Goal: Task Accomplishment & Management: Use online tool/utility

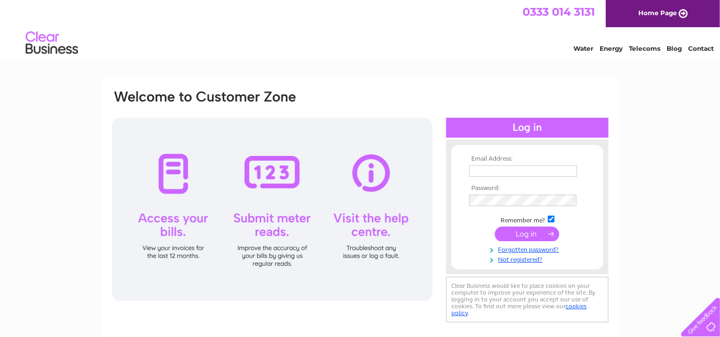
type input "egardiner@ceteris.co.uk"
click at [530, 235] on input "submit" at bounding box center [527, 234] width 64 height 15
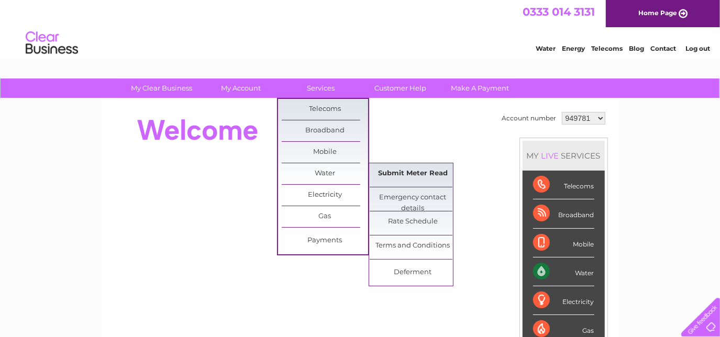
click at [412, 174] on link "Submit Meter Read" at bounding box center [413, 173] width 86 height 21
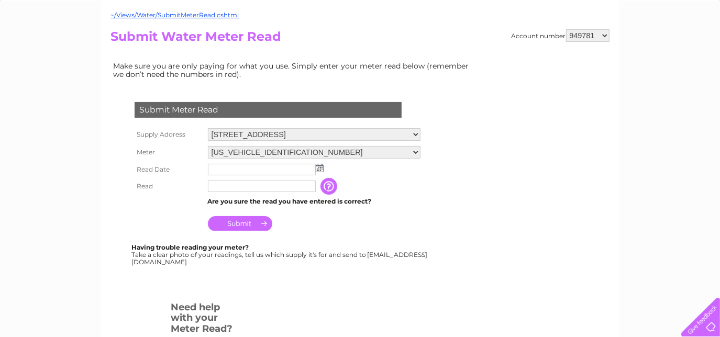
scroll to position [142, 0]
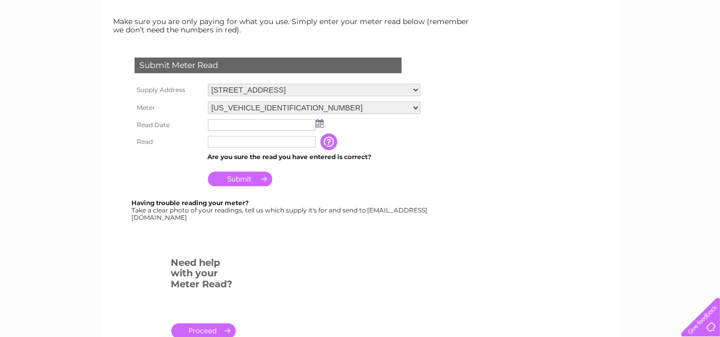
click at [319, 123] on img at bounding box center [320, 123] width 8 height 8
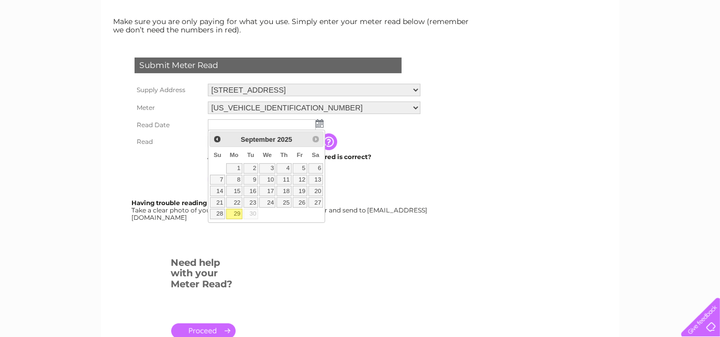
click at [218, 165] on table "Su Mo Tu We Th Fr Sa 1 2 3 4 5 6 7 8 9 10 11 12 13 14 15 16 17 18 19 20 21 22 2…" at bounding box center [266, 183] width 114 height 73
click at [217, 164] on table "Su Mo Tu We Th Fr Sa 1 2 3 4 5 6 7 8 9 10 11 12 13 14 15 16 17 18 19 20 21 22 2…" at bounding box center [266, 183] width 114 height 73
click at [303, 201] on link "26" at bounding box center [300, 202] width 15 height 10
type input "2025/09/26"
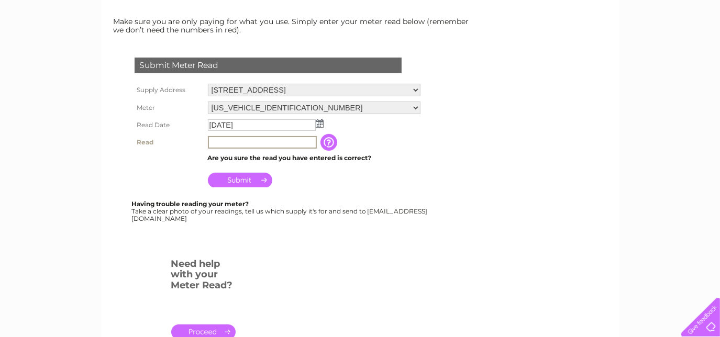
click at [270, 139] on input "text" at bounding box center [262, 142] width 109 height 13
click at [265, 139] on input "10546" at bounding box center [262, 142] width 109 height 13
type input "10546"
click at [232, 180] on input "Submit" at bounding box center [240, 179] width 64 height 15
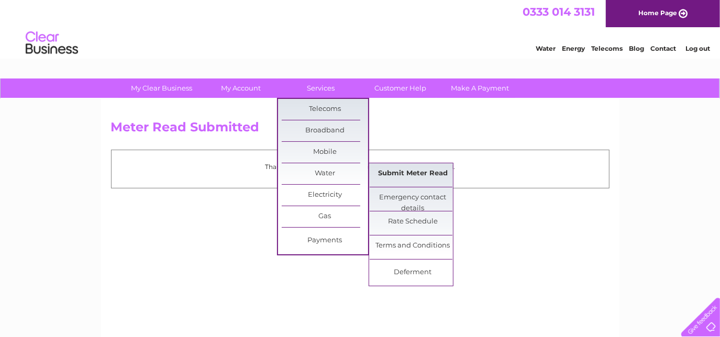
click at [409, 173] on link "Submit Meter Read" at bounding box center [413, 173] width 86 height 21
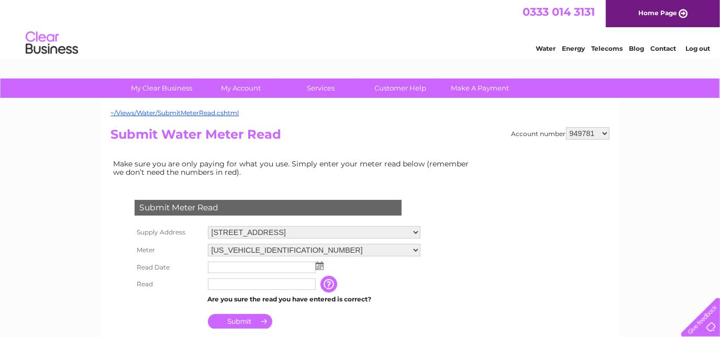
click at [420, 233] on select "Falkirk Business Hub, [STREET_ADDRESS][PERSON_NAME] [STREET_ADDRESS] Landlord S…" at bounding box center [314, 232] width 213 height 13
select select "483020"
click at [208, 226] on select "Falkirk Business Hub, 45 Vicar Street, Falkirk, Stirlingshire, FK1 1LL G1 G2, E…" at bounding box center [315, 233] width 214 height 14
click at [228, 267] on input "text" at bounding box center [262, 268] width 109 height 13
click at [308, 267] on input "text" at bounding box center [262, 268] width 109 height 13
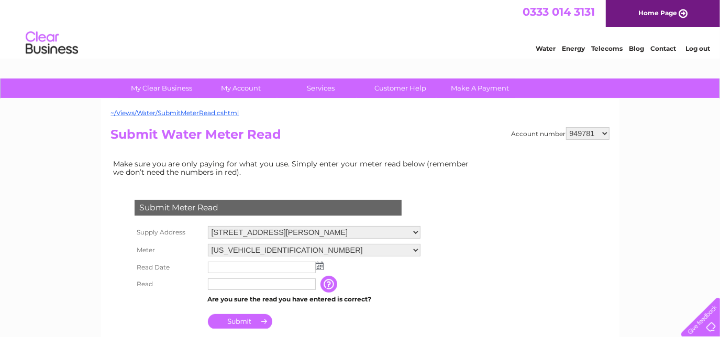
click at [319, 265] on img at bounding box center [320, 266] width 8 height 8
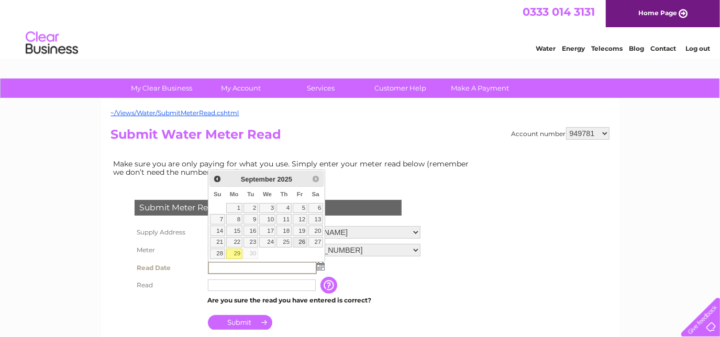
click at [303, 241] on link "26" at bounding box center [300, 242] width 15 height 10
type input "[DATE]"
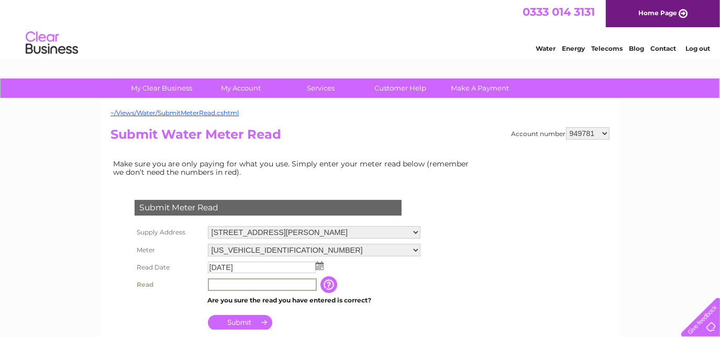
click at [247, 287] on input "text" at bounding box center [262, 285] width 109 height 13
type input "0003"
click at [336, 281] on input "button" at bounding box center [329, 284] width 19 height 17
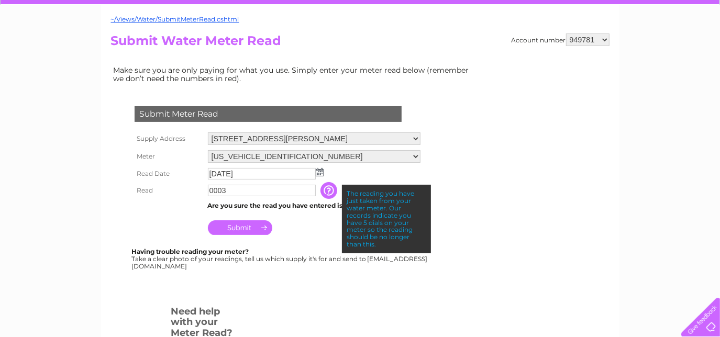
scroll to position [95, 0]
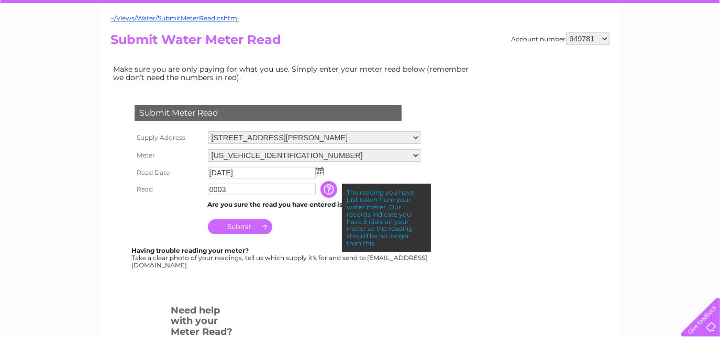
click at [250, 226] on input "Submit" at bounding box center [240, 226] width 64 height 15
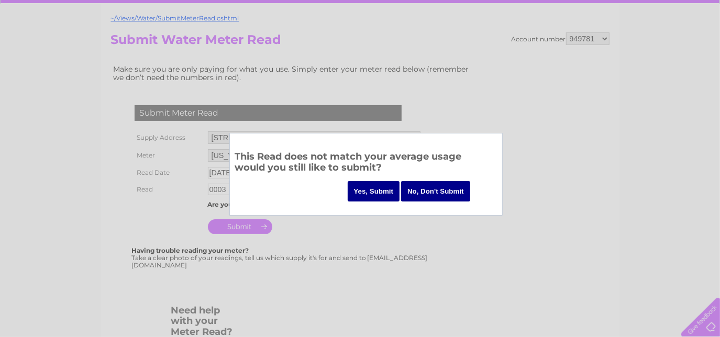
click at [372, 192] on input "Yes, Submit" at bounding box center [374, 191] width 52 height 20
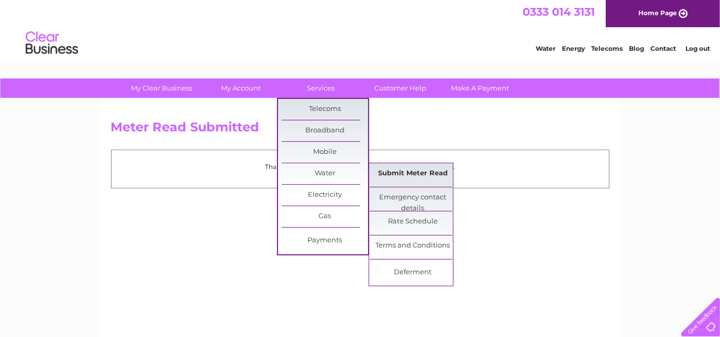
click at [391, 172] on link "Submit Meter Read" at bounding box center [413, 173] width 86 height 21
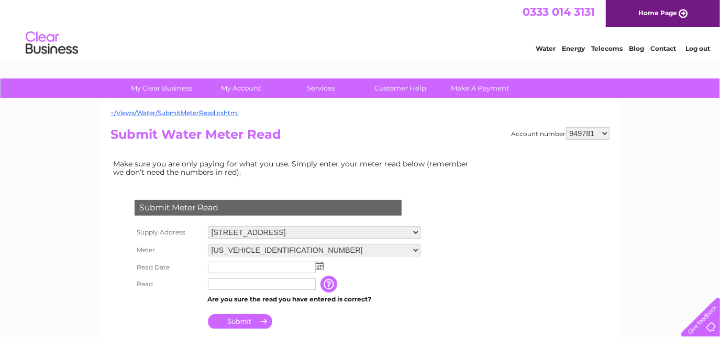
click at [420, 232] on select "Falkirk Business Hub, [STREET_ADDRESS][PERSON_NAME] [STREET_ADDRESS] Landlord S…" at bounding box center [314, 232] width 213 height 13
select select "483021"
click at [208, 226] on select "Falkirk Business Hub, [STREET_ADDRESS][PERSON_NAME] [STREET_ADDRESS] Landlord S…" at bounding box center [315, 233] width 214 height 14
click at [319, 263] on img at bounding box center [320, 266] width 8 height 8
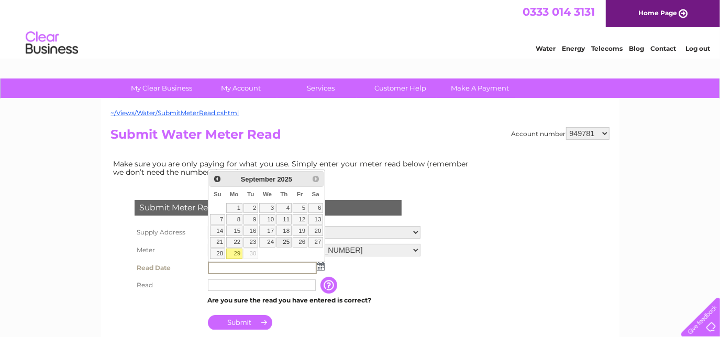
click at [287, 240] on link "25" at bounding box center [283, 242] width 15 height 10
type input "[DATE]"
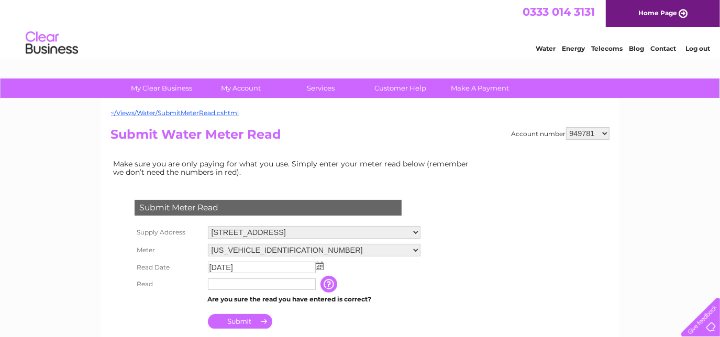
click at [248, 282] on input "text" at bounding box center [262, 285] width 108 height 12
type input "3687"
click at [241, 319] on input "Submit" at bounding box center [240, 321] width 64 height 15
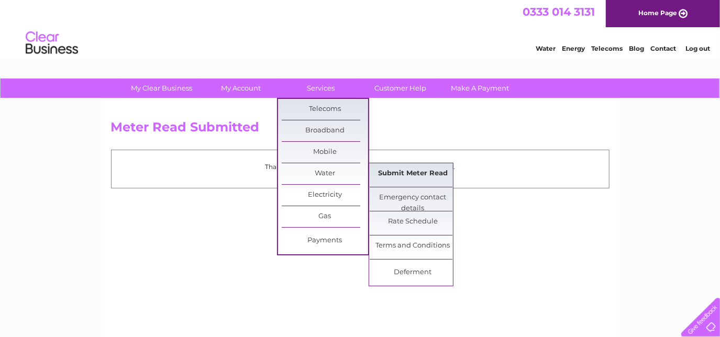
click at [391, 173] on link "Submit Meter Read" at bounding box center [413, 173] width 86 height 21
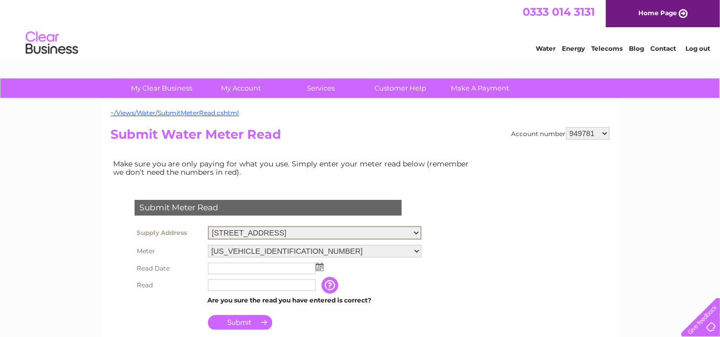
click at [416, 231] on select "Falkirk Business Hub, 45 Vicar Street, Falkirk, Stirlingshire, FK1 1LL G1 G2, E…" at bounding box center [315, 233] width 214 height 14
select select "483022"
click at [208, 226] on select "Falkirk Business Hub, 45 Vicar Street, Falkirk, Stirlingshire, FK1 1LL G1 G2, E…" at bounding box center [315, 233] width 214 height 14
click at [420, 247] on select "04KENT00A243219 06ELSTER17T165081 06ELSTER17T165082 06ELSTER17T165086 06ELSTER1…" at bounding box center [314, 250] width 213 height 13
select select "370439"
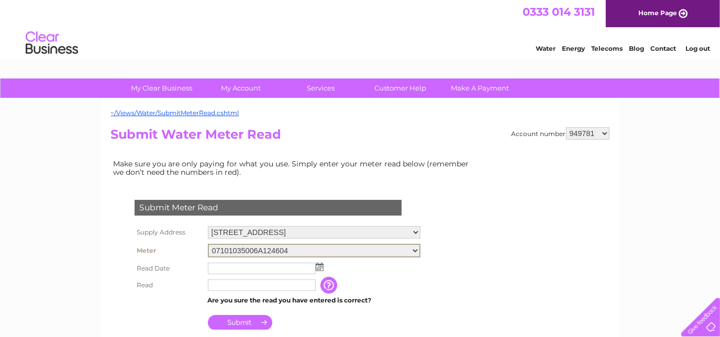
click at [208, 244] on select "04KENT00A243219 06ELSTER17T165081 06ELSTER17T165082 06ELSTER17T165086 06ELSTER1…" at bounding box center [314, 251] width 213 height 14
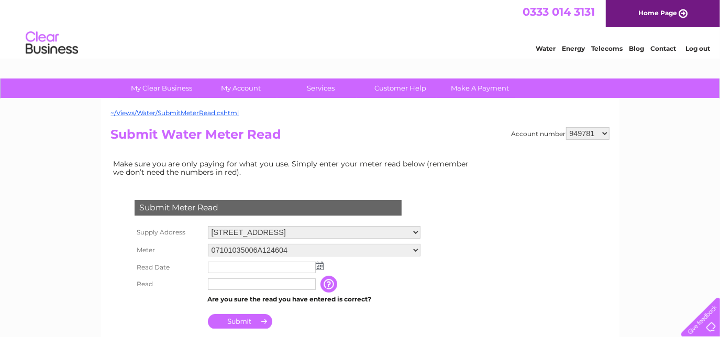
click at [319, 265] on img at bounding box center [320, 266] width 8 height 8
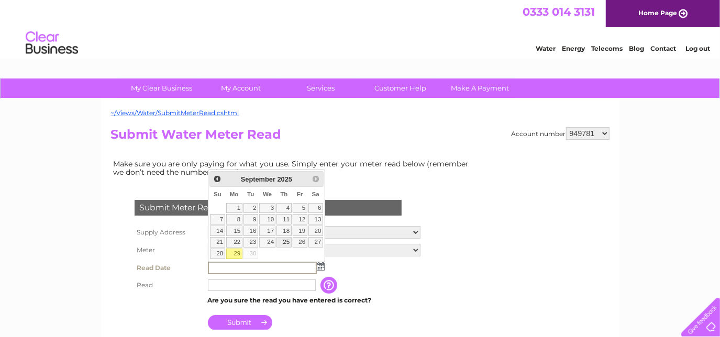
click at [289, 240] on link "25" at bounding box center [283, 242] width 15 height 10
type input "[DATE]"
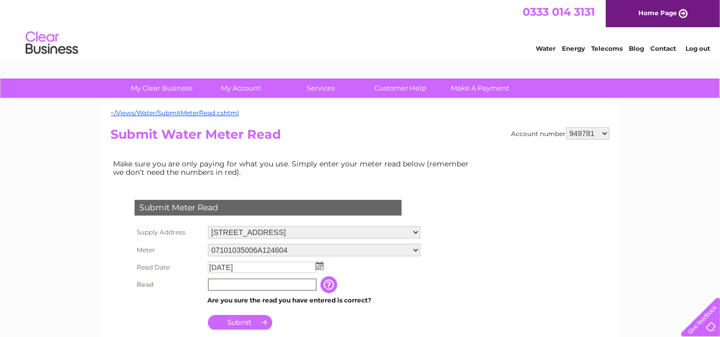
click at [245, 282] on input "text" at bounding box center [262, 285] width 109 height 13
type input "45864"
click at [238, 319] on input "Submit" at bounding box center [240, 321] width 64 height 15
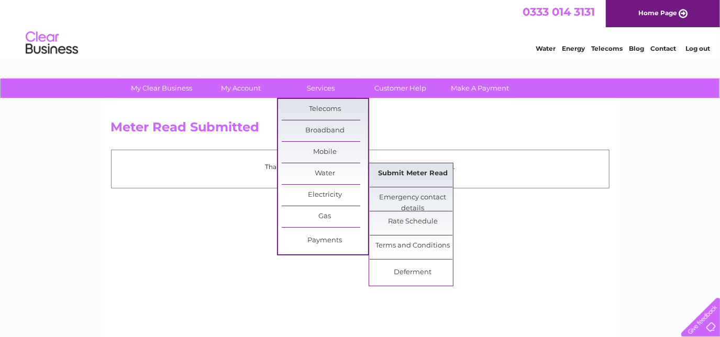
click at [407, 174] on link "Submit Meter Read" at bounding box center [413, 173] width 86 height 21
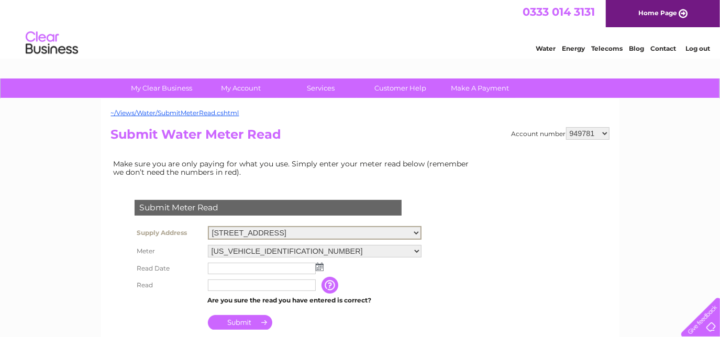
click at [422, 230] on select "Falkirk Business Hub, [STREET_ADDRESS][PERSON_NAME] [STREET_ADDRESS] Landlord S…" at bounding box center [315, 233] width 214 height 14
select select "483024"
click at [208, 226] on select "Falkirk Business Hub, [STREET_ADDRESS][PERSON_NAME] [STREET_ADDRESS] Landlord S…" at bounding box center [315, 233] width 214 height 14
click at [322, 265] on img at bounding box center [320, 266] width 8 height 8
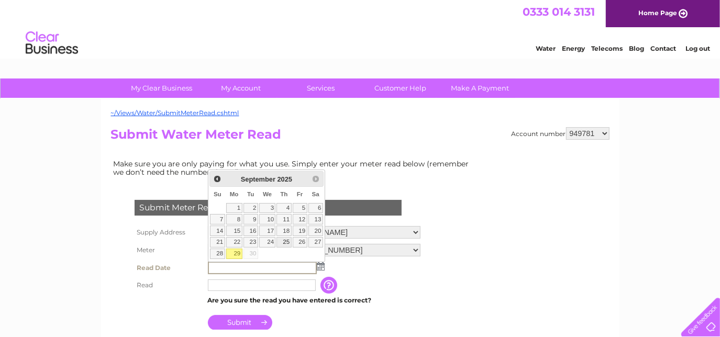
click at [290, 240] on link "25" at bounding box center [283, 242] width 15 height 10
type input "[DATE]"
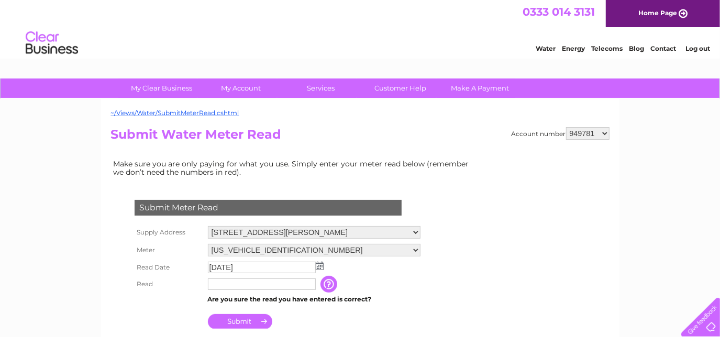
click at [235, 283] on input "text" at bounding box center [262, 285] width 108 height 12
type input "2086"
click at [230, 319] on input "Submit" at bounding box center [240, 322] width 64 height 15
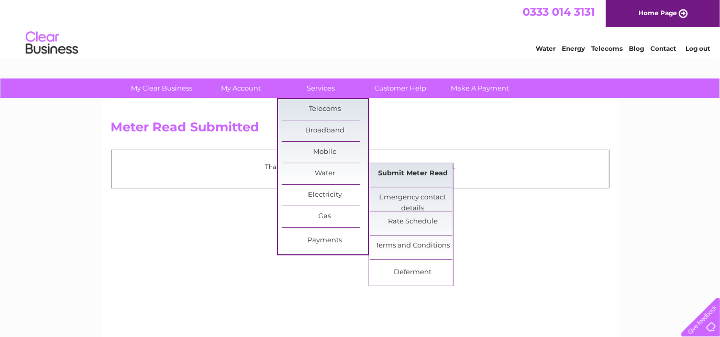
click at [401, 171] on link "Submit Meter Read" at bounding box center [413, 173] width 86 height 21
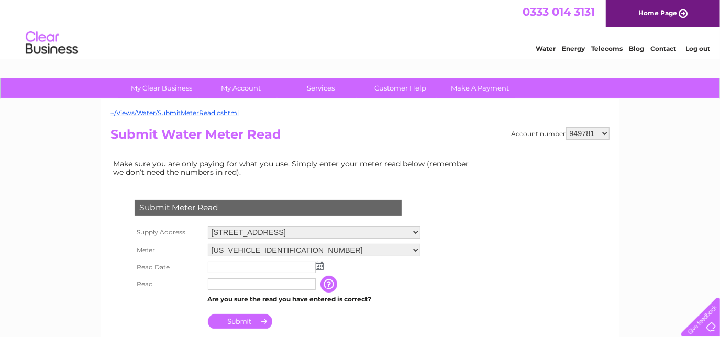
click at [420, 231] on select "Falkirk Business Hub, 45 Vicar Street, Falkirk, Stirlingshire, FK1 1LL G1 G2, E…" at bounding box center [314, 232] width 213 height 13
select select "483025"
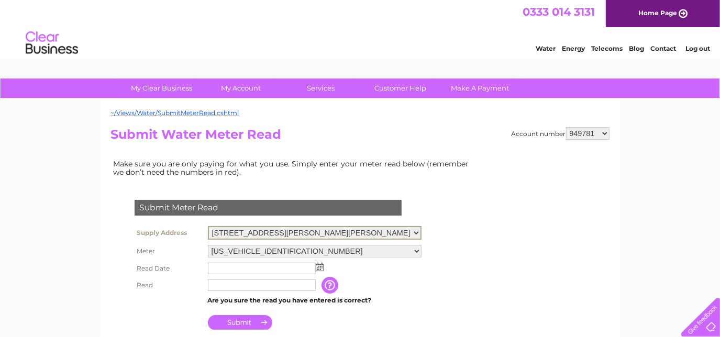
click at [208, 226] on select "Falkirk Business Hub, 45 Vicar Street, Falkirk, Stirlingshire, FK1 1LL G1 G2, E…" at bounding box center [315, 233] width 214 height 14
click at [319, 265] on img at bounding box center [320, 266] width 8 height 8
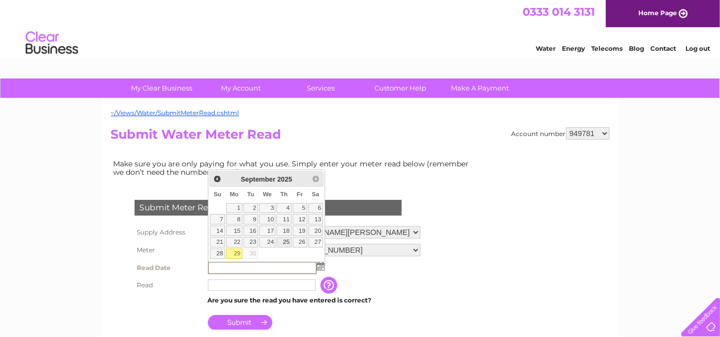
click at [288, 240] on link "25" at bounding box center [283, 242] width 15 height 10
type input "[DATE]"
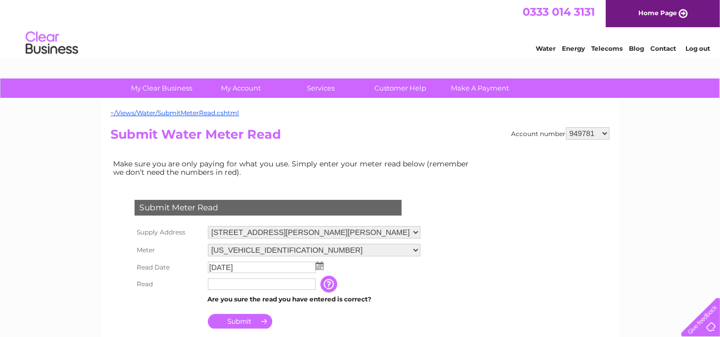
click at [248, 283] on input "text" at bounding box center [262, 285] width 108 height 12
click at [248, 283] on input "text" at bounding box center [262, 285] width 109 height 13
type input "983"
click at [249, 321] on input "Submit" at bounding box center [240, 321] width 64 height 15
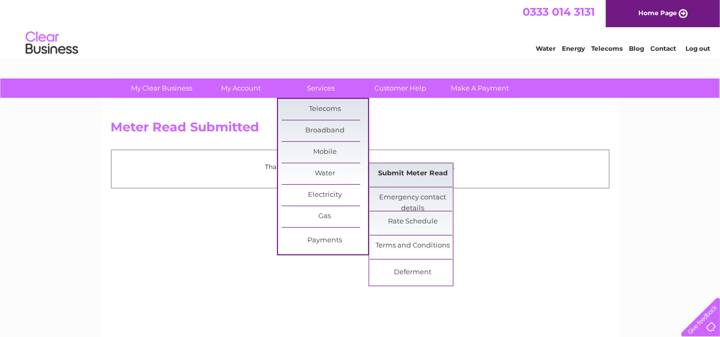
click at [401, 174] on link "Submit Meter Read" at bounding box center [413, 173] width 86 height 21
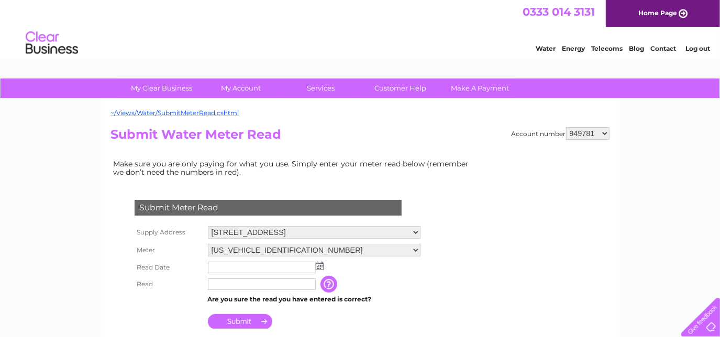
click at [420, 230] on select "Falkirk Business Hub, [STREET_ADDRESS][PERSON_NAME] [STREET_ADDRESS] Landlord S…" at bounding box center [314, 232] width 213 height 13
select select "483026"
click at [208, 226] on select "Falkirk Business Hub, [STREET_ADDRESS][PERSON_NAME] [STREET_ADDRESS] Landlord S…" at bounding box center [315, 233] width 214 height 14
click at [320, 265] on img at bounding box center [320, 266] width 8 height 8
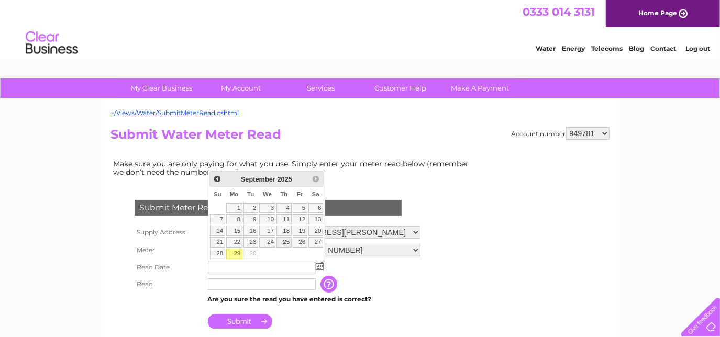
click at [287, 241] on link "25" at bounding box center [283, 242] width 15 height 10
type input "2025/09/25"
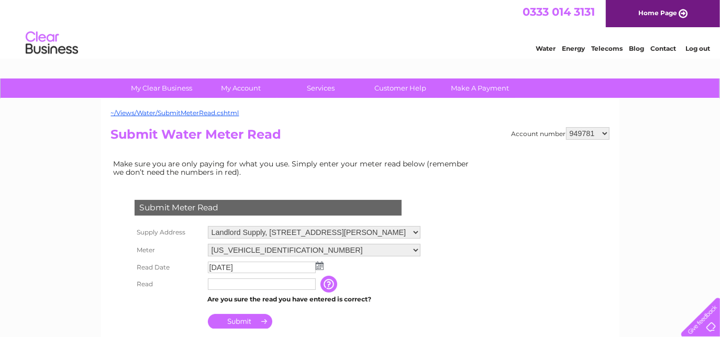
click at [256, 282] on input "text" at bounding box center [262, 285] width 108 height 12
type input "5645"
click at [246, 320] on input "Submit" at bounding box center [240, 322] width 64 height 15
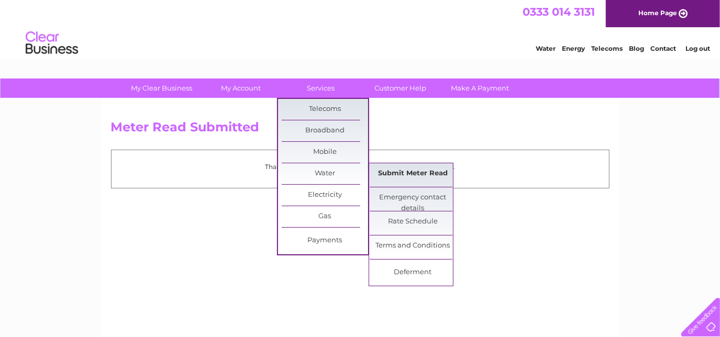
click at [422, 173] on link "Submit Meter Read" at bounding box center [413, 173] width 86 height 21
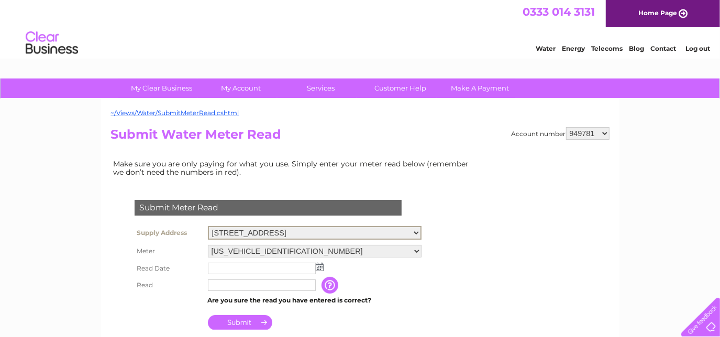
click at [422, 229] on select "Falkirk Business Hub, [STREET_ADDRESS][PERSON_NAME] [STREET_ADDRESS] Landlord S…" at bounding box center [315, 233] width 214 height 14
select select "483027"
click at [208, 226] on select "Falkirk Business Hub, [STREET_ADDRESS][PERSON_NAME] [STREET_ADDRESS] Landlord S…" at bounding box center [315, 233] width 214 height 14
click at [422, 231] on select "Falkirk Business Hub, 45 Vicar Street, Falkirk, Stirlingshire, FK1 1LL G1 G2, E…" at bounding box center [315, 233] width 214 height 14
click at [319, 264] on img at bounding box center [320, 266] width 8 height 8
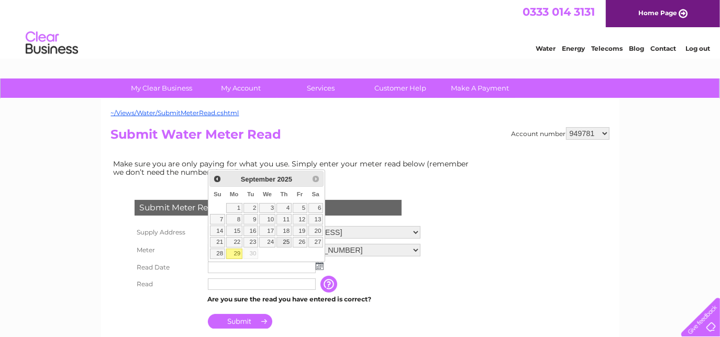
click at [286, 241] on link "25" at bounding box center [283, 242] width 15 height 10
type input "2025/09/25"
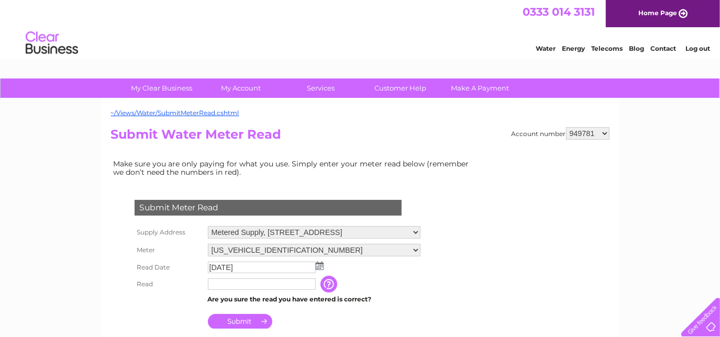
click at [235, 280] on input "text" at bounding box center [262, 285] width 108 height 12
type input "2627"
click at [240, 322] on input "Submit" at bounding box center [240, 322] width 64 height 15
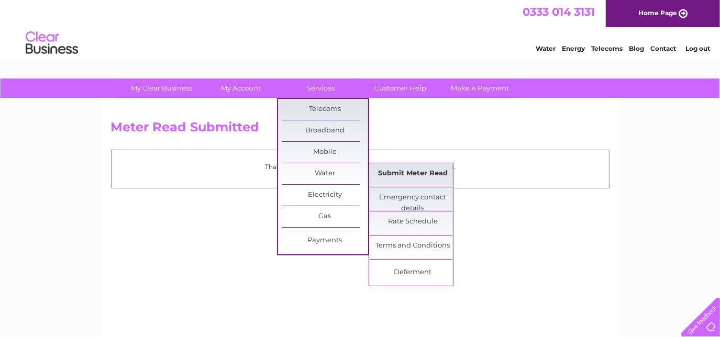
click at [396, 171] on link "Submit Meter Read" at bounding box center [413, 173] width 86 height 21
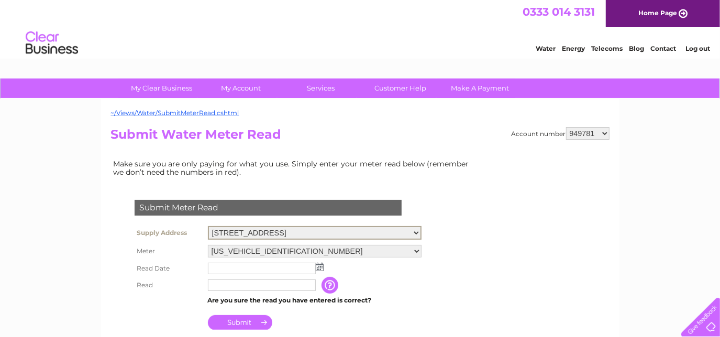
click at [422, 234] on select "Falkirk Business Hub, [STREET_ADDRESS][PERSON_NAME] [STREET_ADDRESS] Landlord S…" at bounding box center [315, 233] width 214 height 14
select select "483028"
click at [208, 226] on select "Falkirk Business Hub, [STREET_ADDRESS][PERSON_NAME] [STREET_ADDRESS] Landlord S…" at bounding box center [315, 233] width 214 height 14
click at [317, 264] on img at bounding box center [320, 266] width 8 height 8
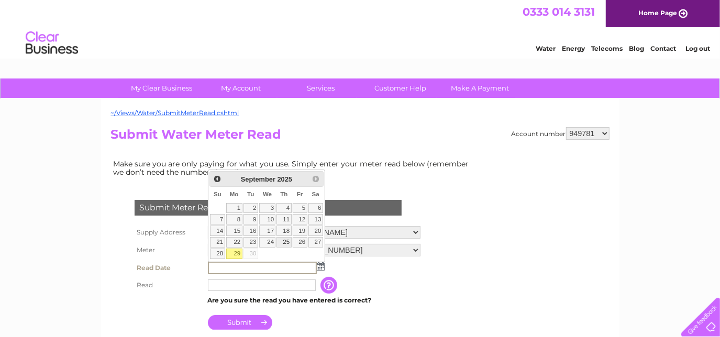
click at [286, 239] on link "25" at bounding box center [283, 242] width 15 height 10
type input "[DATE]"
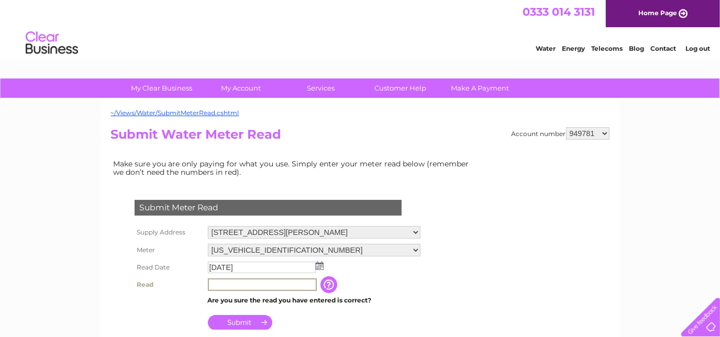
click at [261, 286] on input "text" at bounding box center [262, 285] width 109 height 13
type input "2415"
click at [246, 321] on input "Submit" at bounding box center [240, 321] width 64 height 15
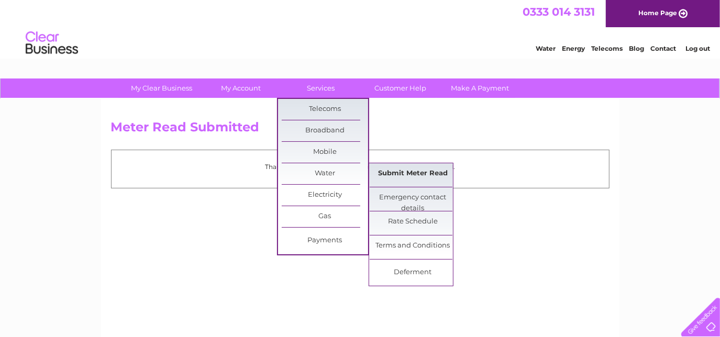
click at [406, 172] on link "Submit Meter Read" at bounding box center [413, 173] width 86 height 21
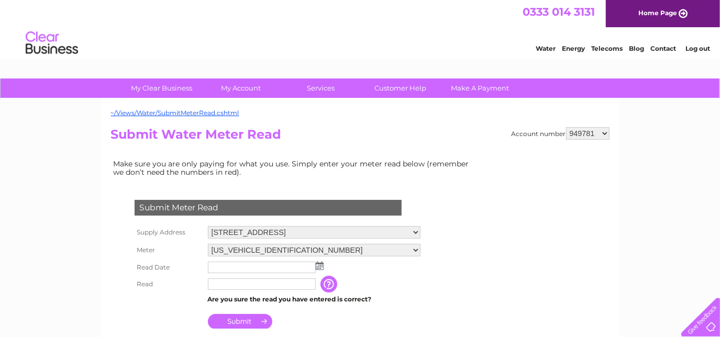
click at [420, 233] on select "Falkirk Business Hub, [STREET_ADDRESS][PERSON_NAME] [STREET_ADDRESS] Landlord S…" at bounding box center [314, 232] width 213 height 13
click at [602, 131] on select "949781 949782 1142385" at bounding box center [587, 133] width 43 height 13
select select "949782"
click at [567, 127] on select "949781 949782 1142385" at bounding box center [587, 133] width 43 height 13
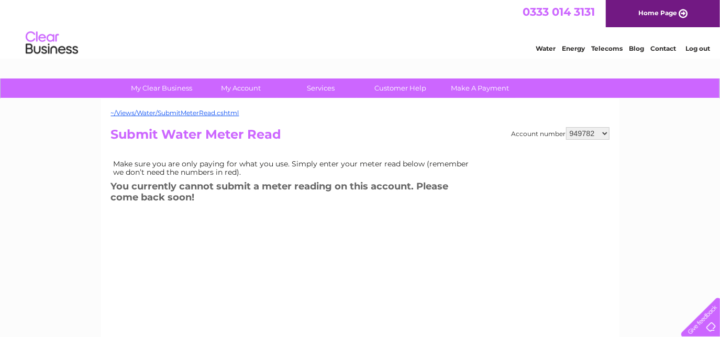
click at [606, 130] on select "949781 949782 1142385" at bounding box center [587, 133] width 43 height 13
select select "1142385"
click at [567, 127] on select "949781 949782 1142385" at bounding box center [587, 133] width 43 height 13
